Goal: Task Accomplishment & Management: Manage account settings

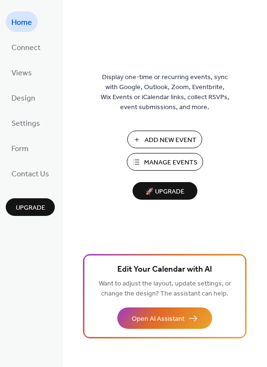
click at [166, 166] on span "Manage Events" at bounding box center [170, 163] width 53 height 10
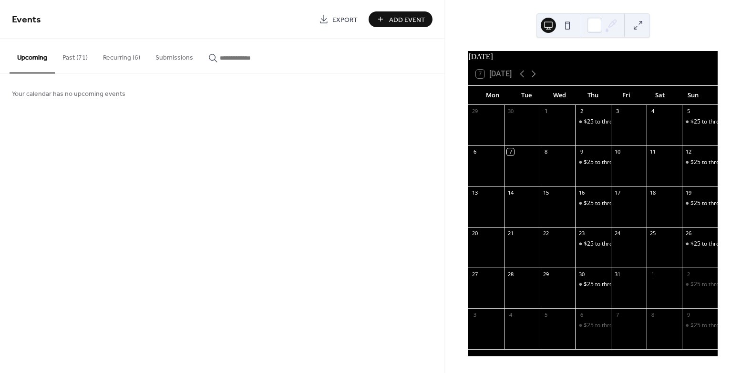
click at [82, 61] on button "Past (71)" at bounding box center [75, 56] width 41 height 34
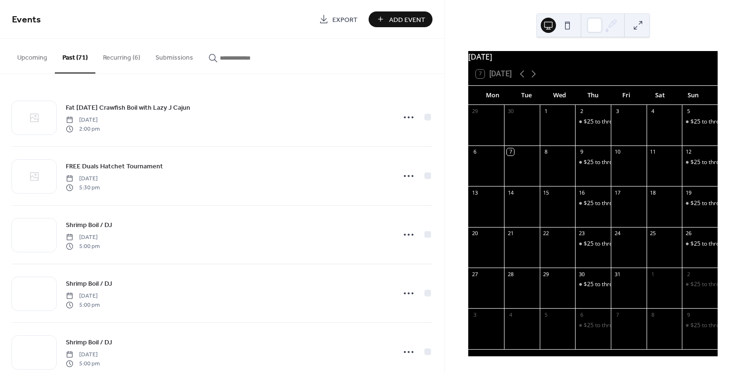
click at [29, 66] on button "Upcoming" at bounding box center [32, 56] width 45 height 34
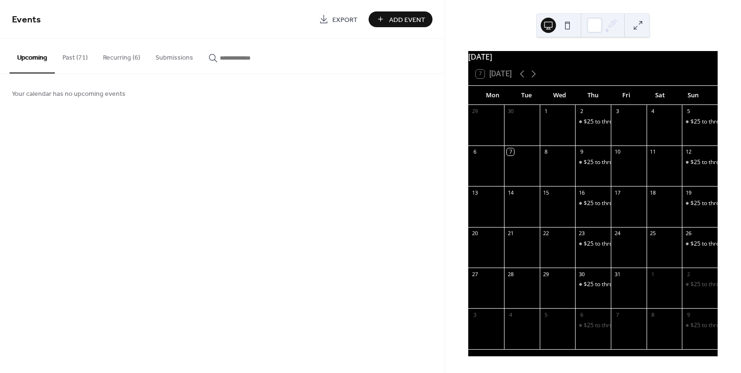
click at [113, 58] on button "Recurring (6)" at bounding box center [121, 56] width 52 height 34
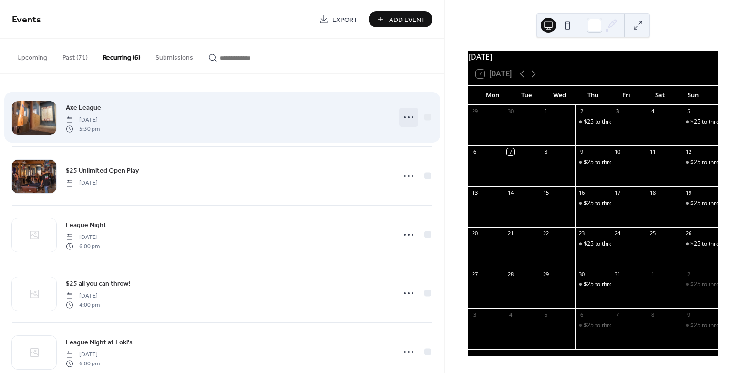
click at [408, 117] on icon at bounding box center [408, 117] width 15 height 15
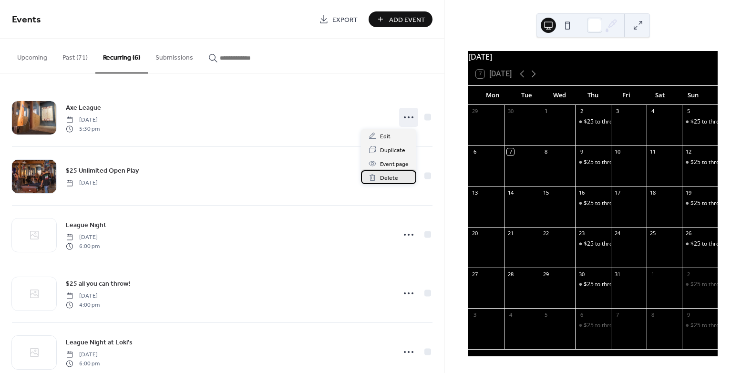
click at [390, 176] on span "Delete" at bounding box center [389, 178] width 18 height 10
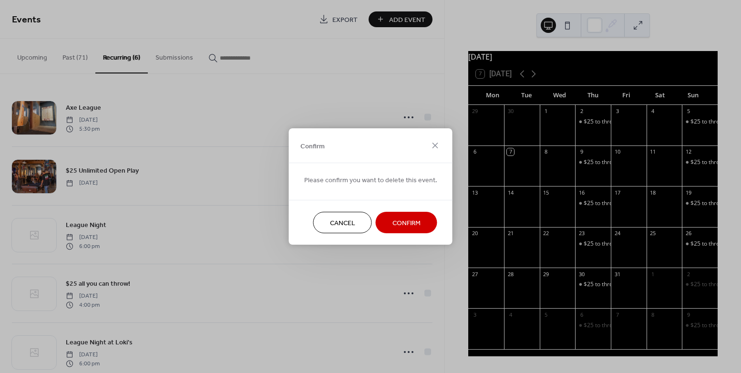
click at [393, 225] on span "Confirm" at bounding box center [407, 223] width 28 height 10
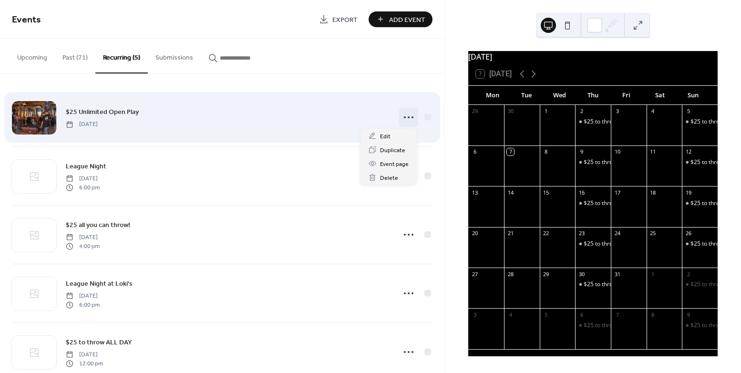
click at [405, 119] on icon at bounding box center [408, 117] width 15 height 15
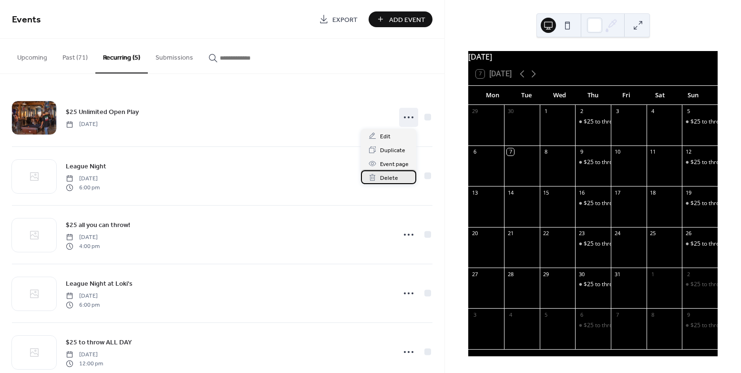
click at [392, 177] on span "Delete" at bounding box center [389, 178] width 18 height 10
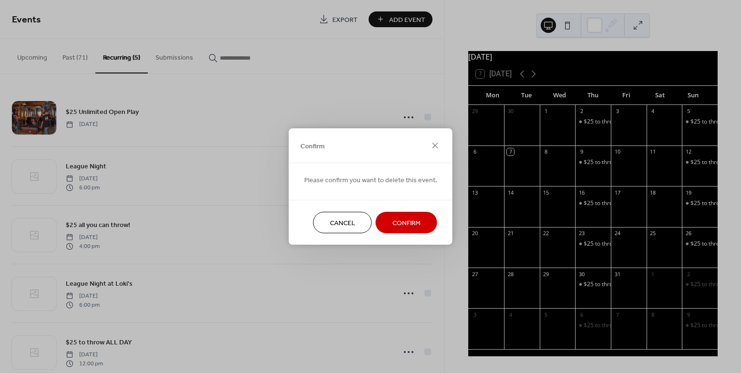
click at [394, 226] on span "Confirm" at bounding box center [407, 223] width 28 height 10
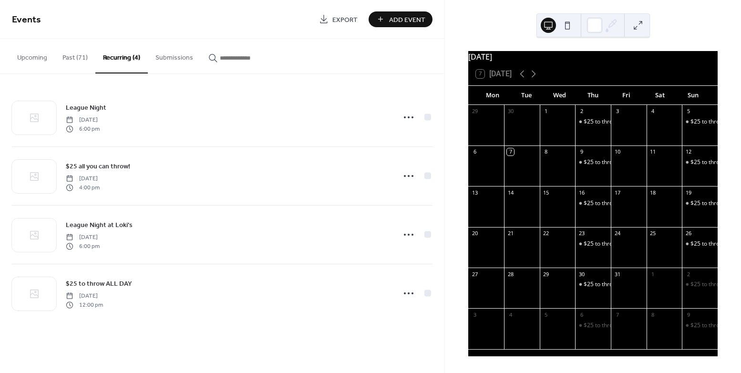
click at [43, 60] on button "Upcoming" at bounding box center [32, 56] width 45 height 34
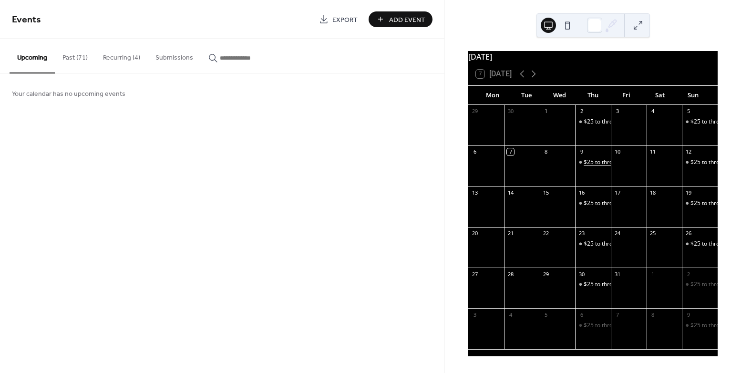
click at [593, 166] on div "$25 to throw ALL DAY" at bounding box center [612, 162] width 57 height 8
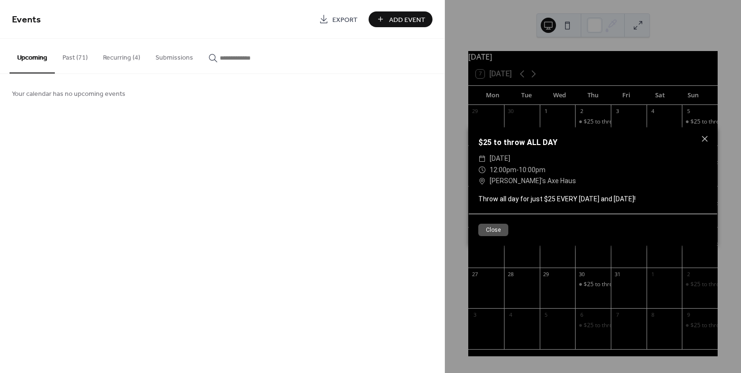
click at [494, 229] on button "Close" at bounding box center [493, 230] width 30 height 12
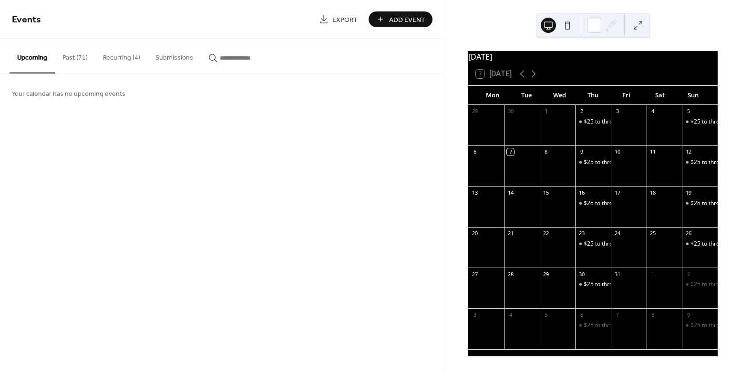
click at [120, 53] on button "Recurring (4)" at bounding box center [121, 56] width 52 height 34
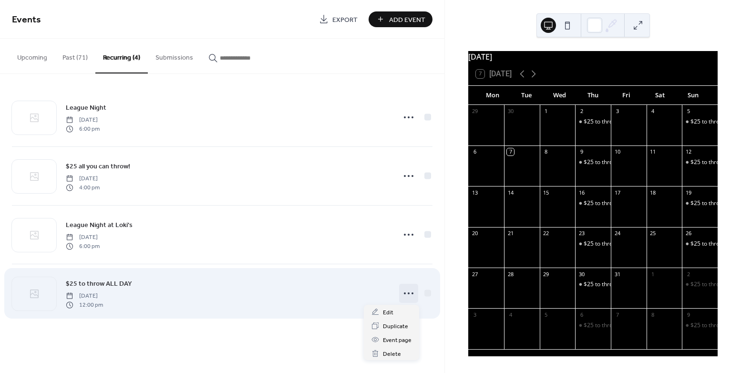
click at [403, 293] on icon at bounding box center [408, 293] width 15 height 15
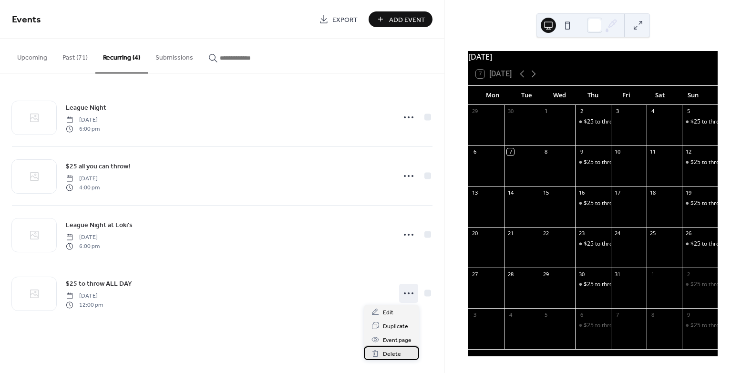
click at [398, 351] on span "Delete" at bounding box center [392, 354] width 18 height 10
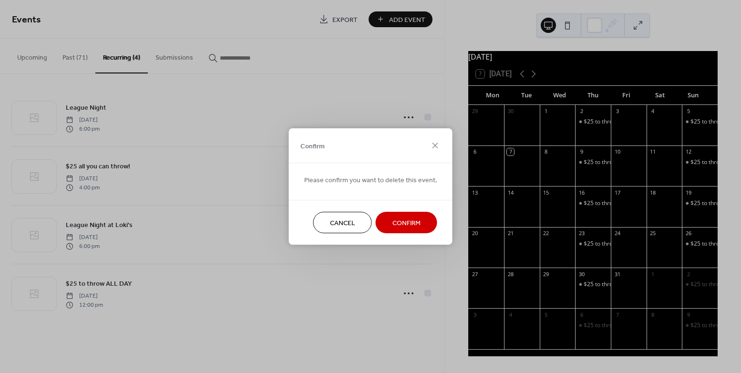
click at [395, 228] on span "Confirm" at bounding box center [407, 223] width 28 height 10
